Goal: Task Accomplishment & Management: Manage account settings

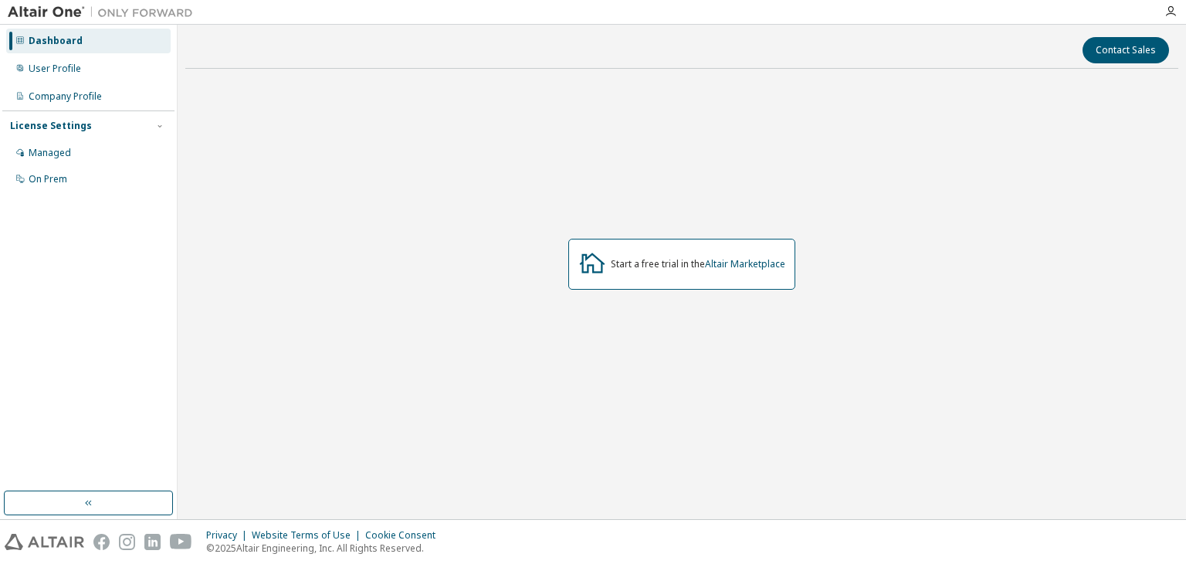
click at [1160, 12] on div at bounding box center [1170, 11] width 31 height 12
click at [1168, 12] on icon "button" at bounding box center [1170, 11] width 12 height 12
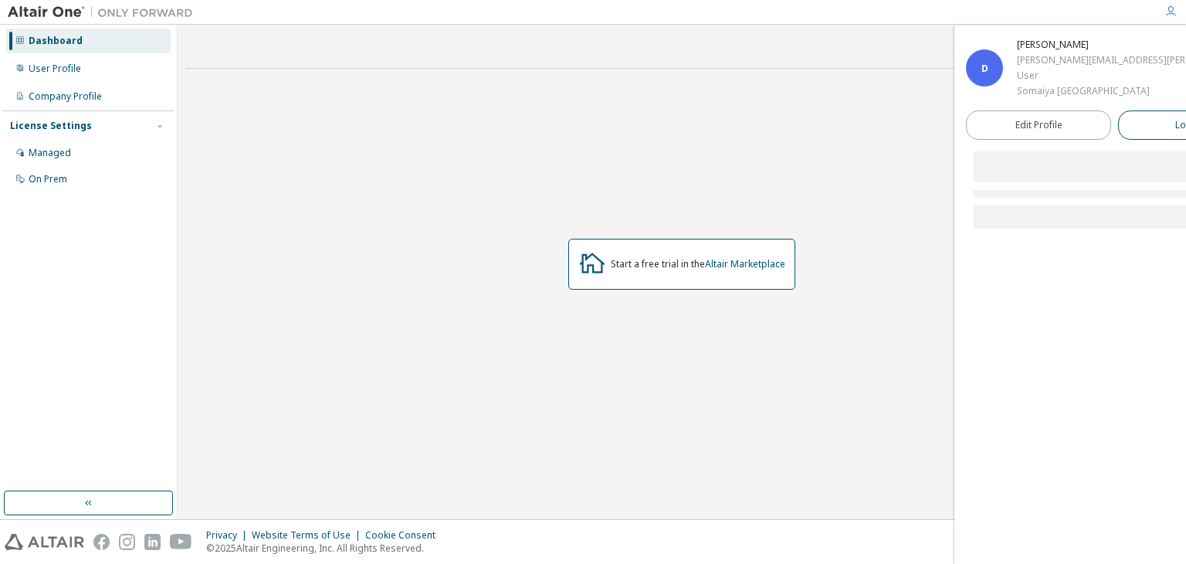
click at [1175, 127] on span "Logout" at bounding box center [1191, 124] width 32 height 15
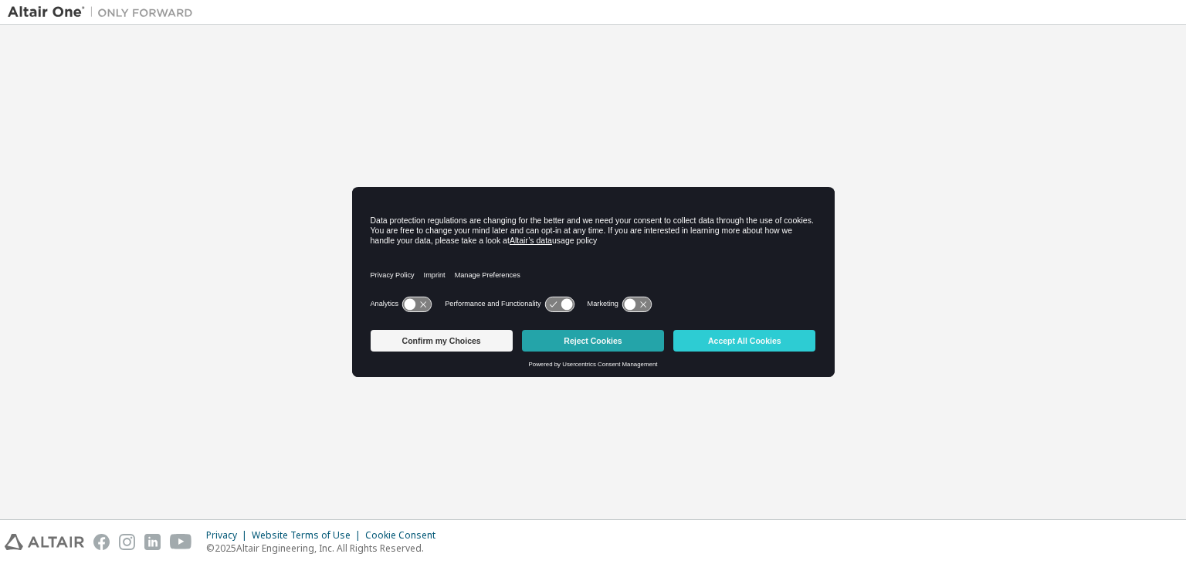
click at [565, 347] on button "Reject Cookies" at bounding box center [593, 341] width 142 height 22
